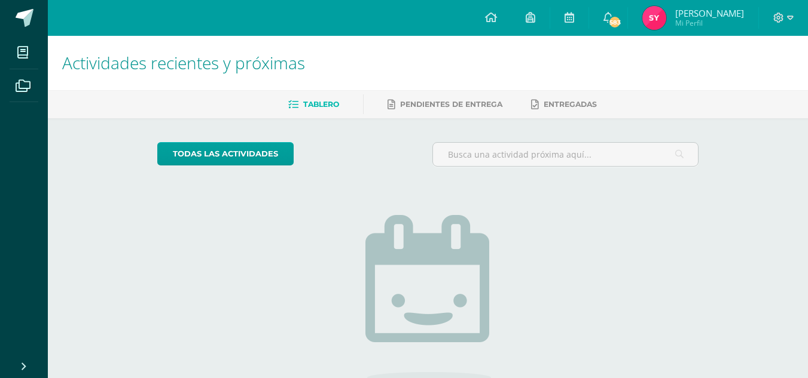
click at [666, 14] on img at bounding box center [654, 18] width 24 height 24
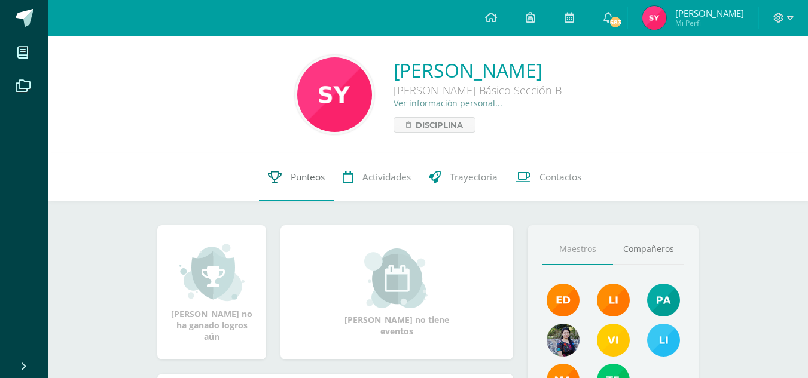
click at [291, 180] on span "Punteos" at bounding box center [308, 177] width 34 height 13
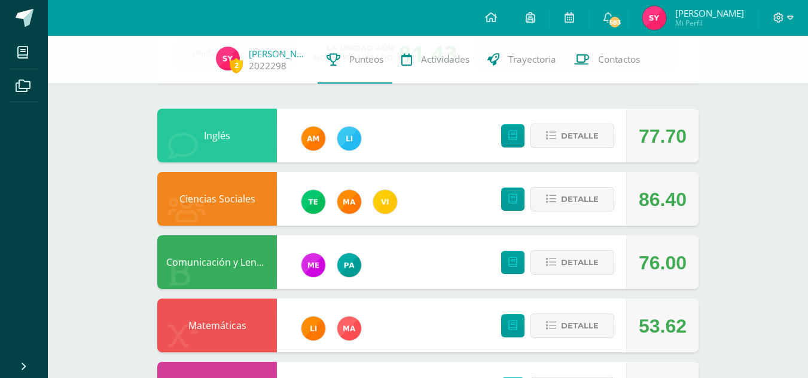
scroll to position [81, 0]
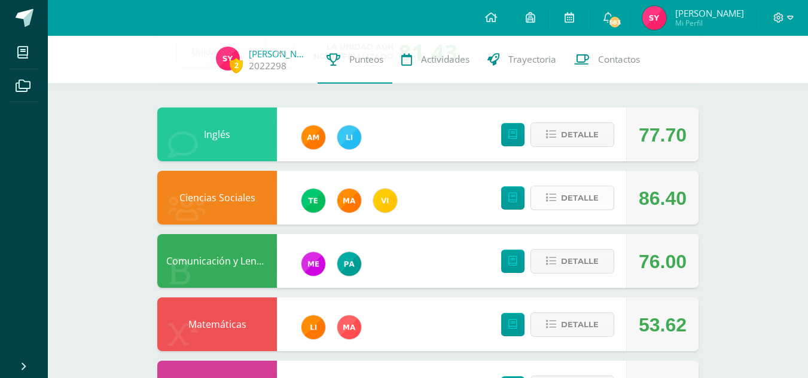
click at [564, 187] on button "Detalle" at bounding box center [572, 198] width 84 height 25
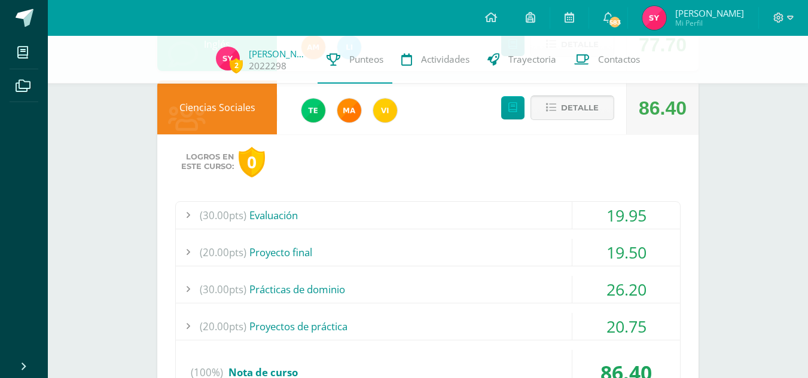
scroll to position [172, 0]
click at [615, 212] on div "19.95" at bounding box center [626, 215] width 108 height 27
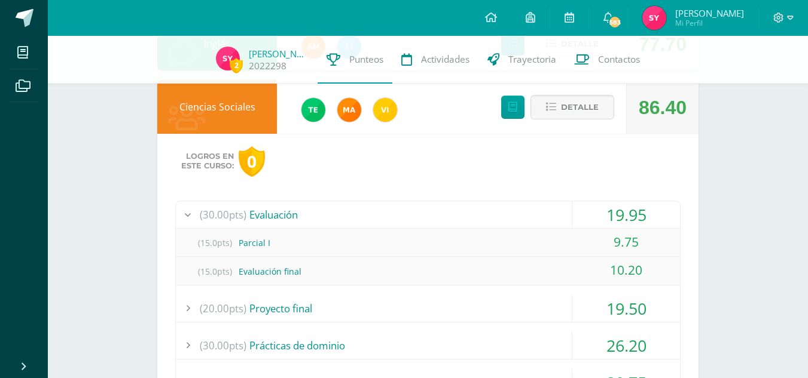
click at [616, 214] on div "19.95" at bounding box center [626, 215] width 108 height 27
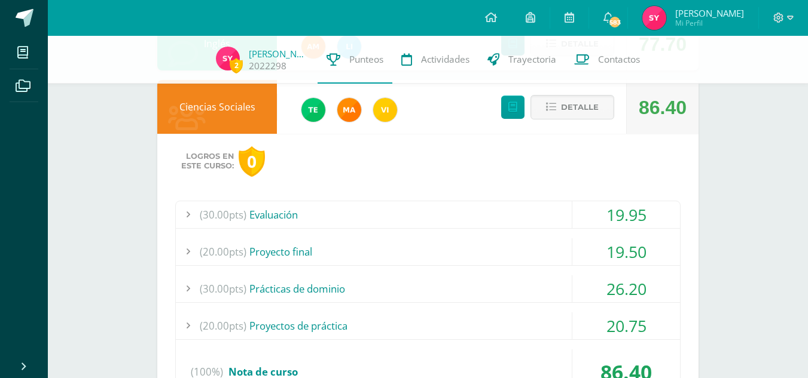
scroll to position [226, 0]
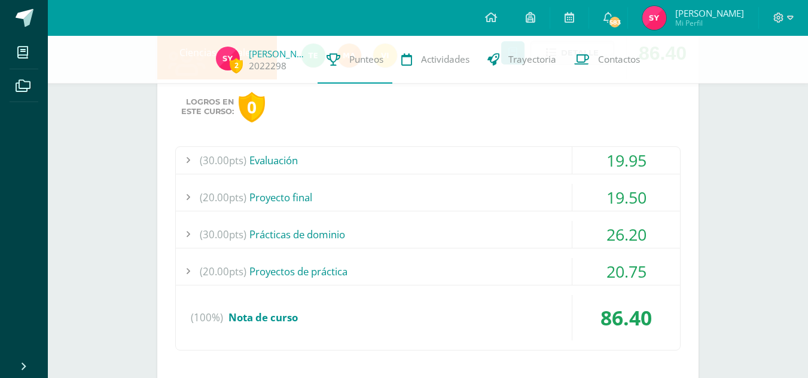
click at [616, 261] on div "20.75" at bounding box center [626, 271] width 108 height 27
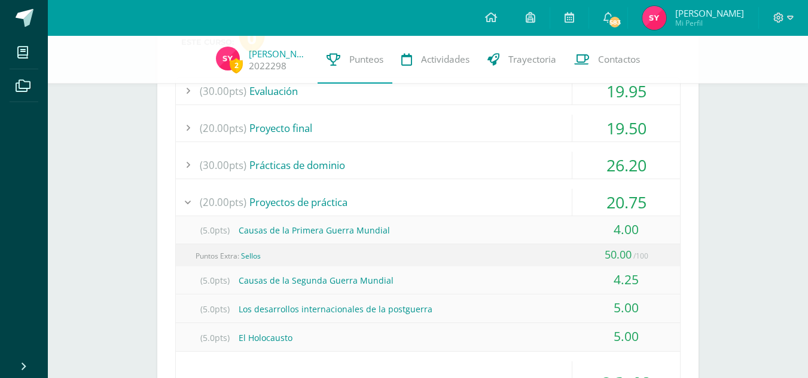
scroll to position [295, 0]
click at [623, 228] on div "4.00" at bounding box center [626, 230] width 108 height 27
click at [618, 208] on div "20.75" at bounding box center [626, 203] width 108 height 27
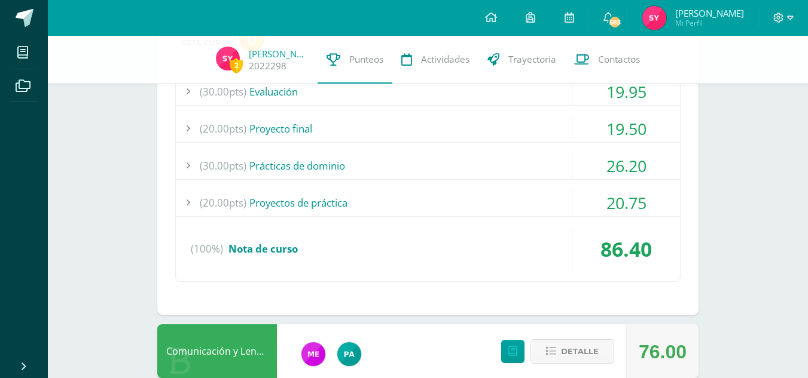
click at [618, 208] on div "20.75" at bounding box center [626, 203] width 108 height 27
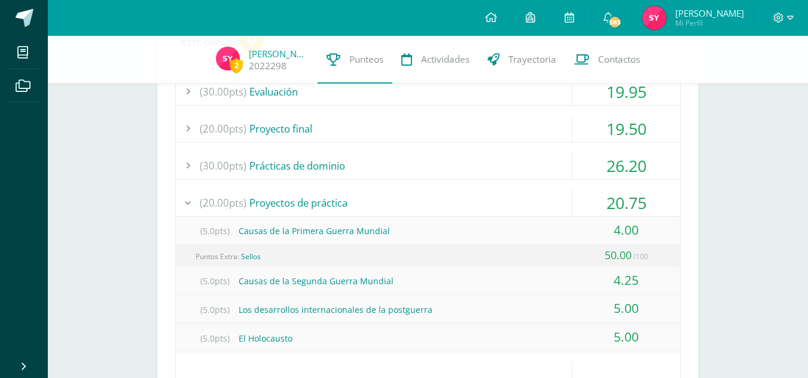
click at [641, 197] on div "20.75" at bounding box center [626, 203] width 108 height 27
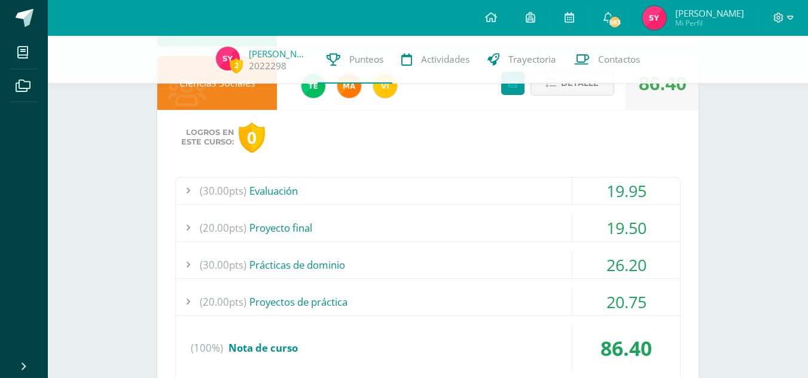
scroll to position [172, 0]
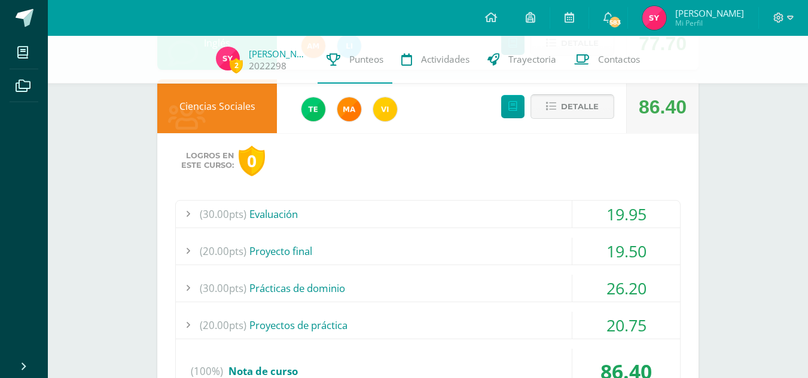
click at [567, 106] on span "Detalle" at bounding box center [580, 107] width 38 height 22
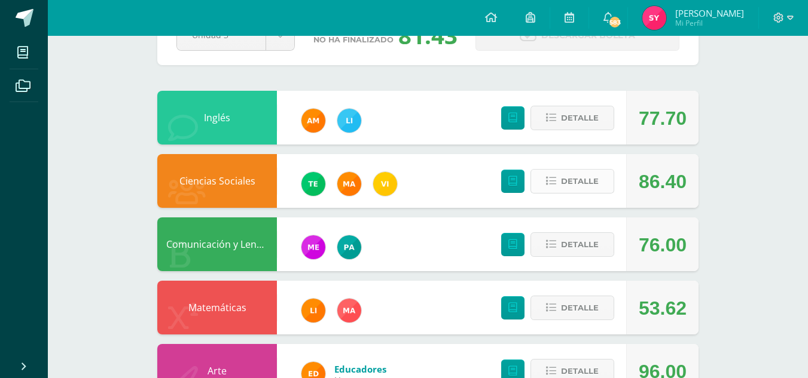
scroll to position [0, 0]
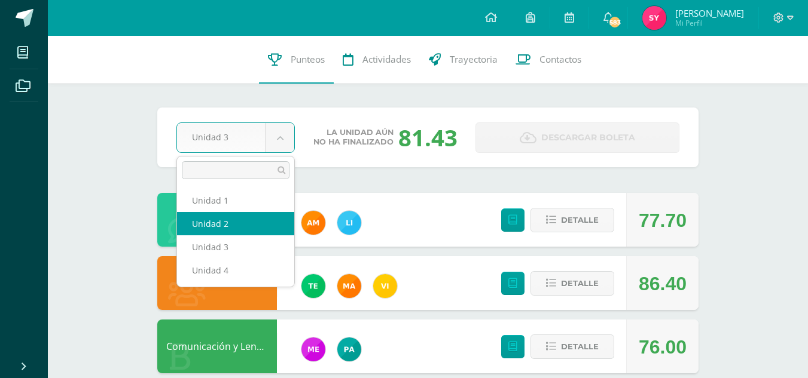
select select "Unidad 2"
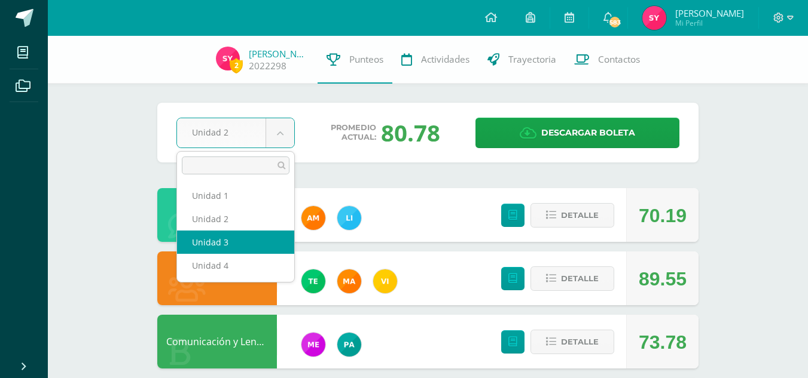
select select "Unidad 3"
